Goal: Ask a question: Seek information or help from site administrators or community

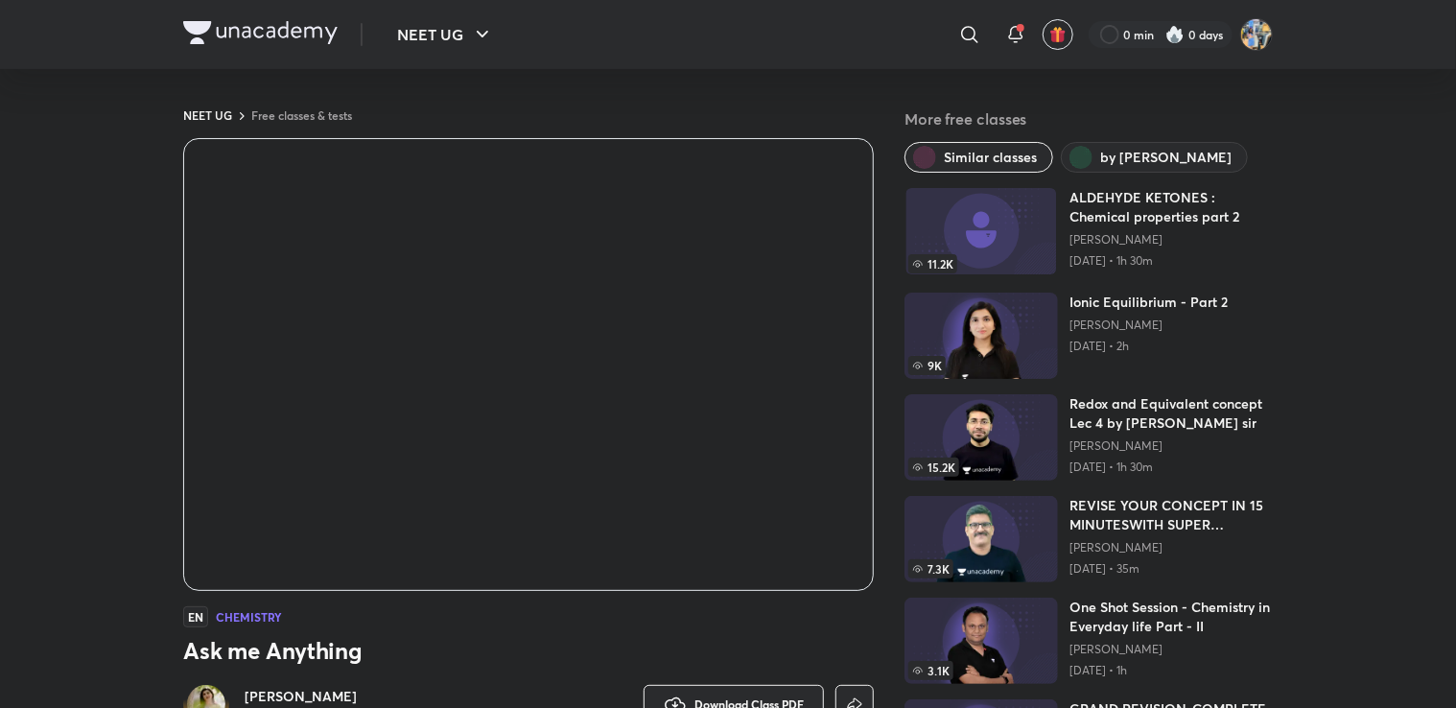
scroll to position [221, 0]
